Goal: Task Accomplishment & Management: Manage account settings

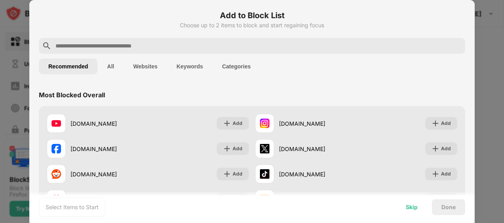
click at [407, 206] on div "Skip" at bounding box center [412, 207] width 12 height 6
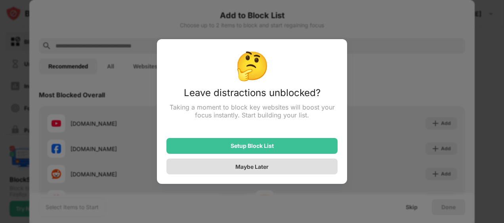
click at [249, 166] on div "Maybe Later" at bounding box center [251, 167] width 33 height 7
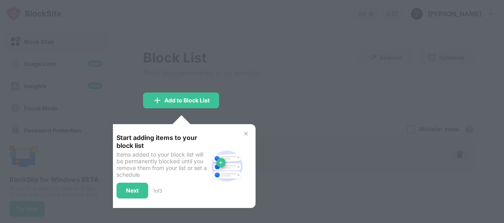
click at [246, 136] on img at bounding box center [246, 134] width 6 height 6
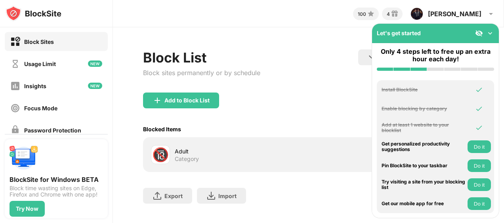
click at [487, 34] on img at bounding box center [490, 33] width 8 height 8
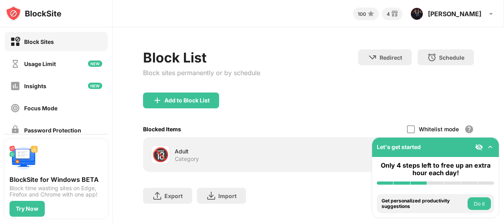
click at [477, 204] on button "Do it" at bounding box center [479, 204] width 23 height 13
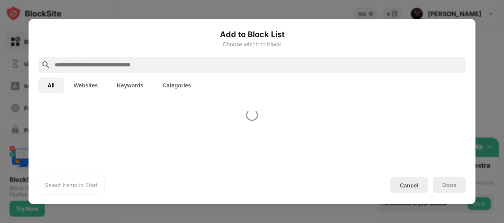
click at [479, 204] on div at bounding box center [252, 111] width 504 height 223
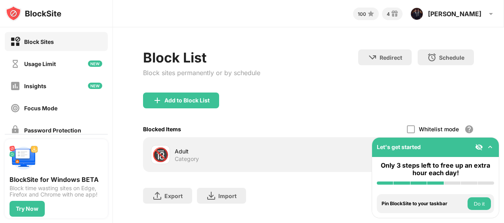
click at [473, 204] on button "Do it" at bounding box center [479, 204] width 23 height 13
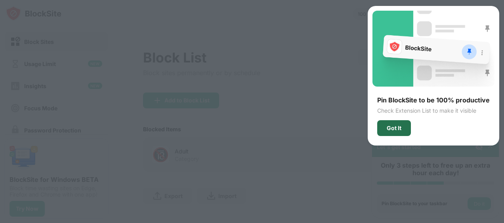
click at [397, 130] on div "Got It" at bounding box center [394, 128] width 15 height 6
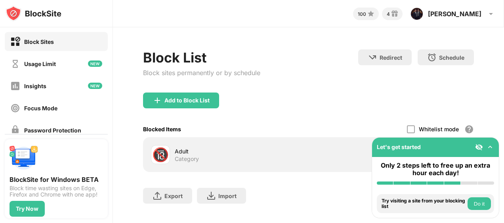
click at [474, 205] on button "Do it" at bounding box center [479, 204] width 23 height 13
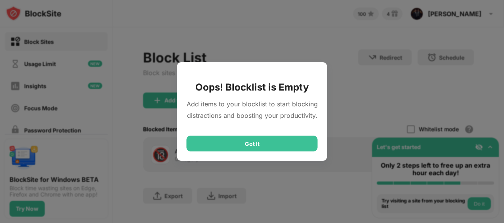
click at [303, 142] on div "Got It" at bounding box center [252, 144] width 131 height 16
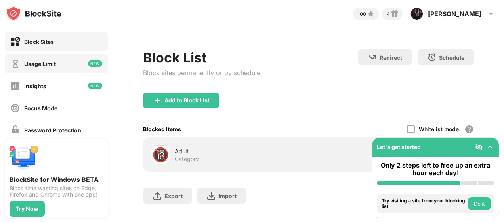
click at [45, 65] on div "Usage Limit" at bounding box center [40, 64] width 32 height 7
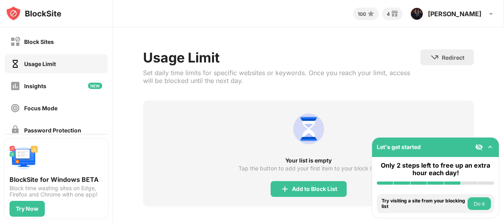
click at [44, 79] on div "Insights" at bounding box center [56, 85] width 103 height 19
